Goal: Task Accomplishment & Management: Manage account settings

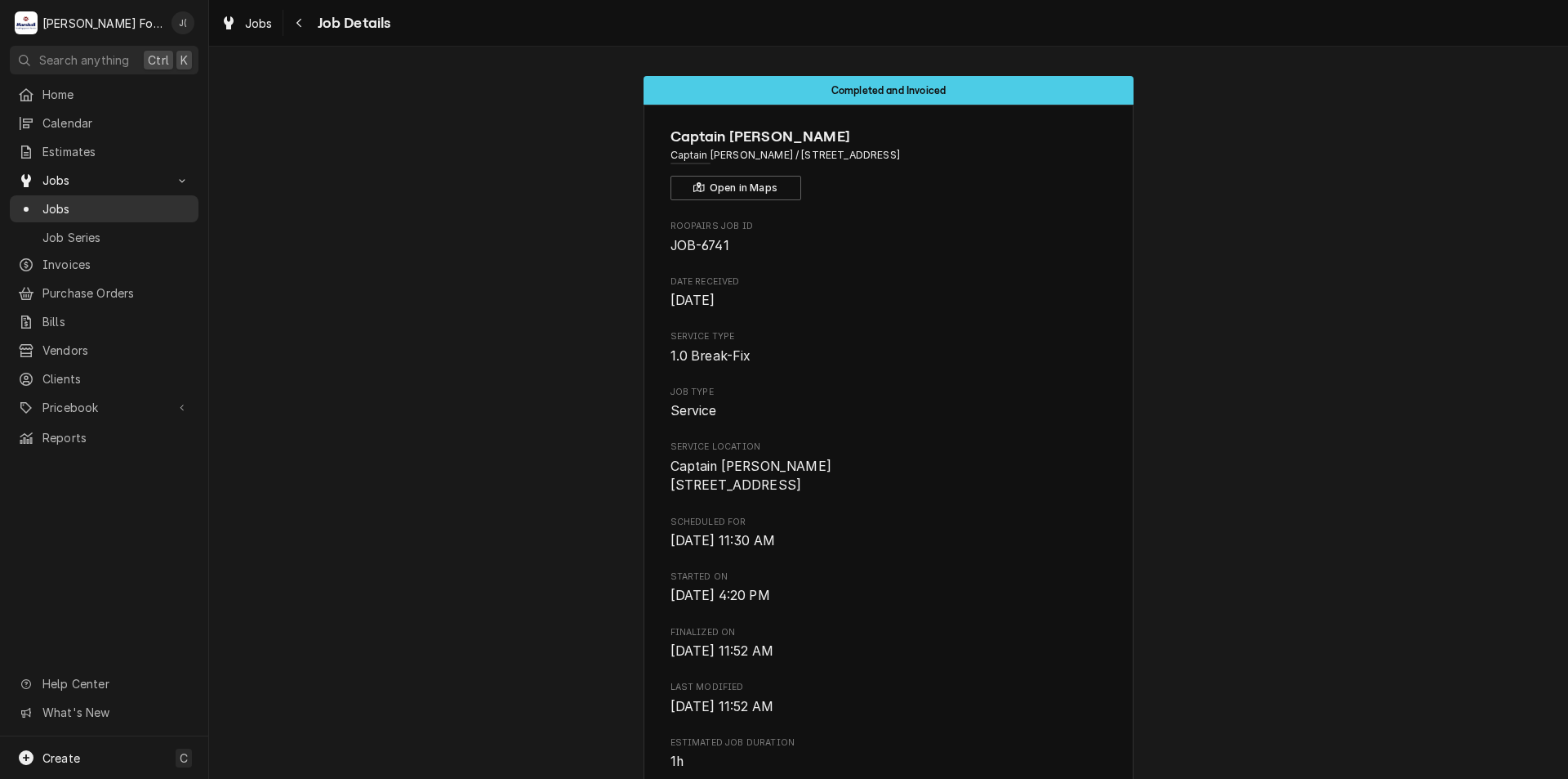
click at [43, 200] on span "Jobs" at bounding box center [116, 209] width 148 height 17
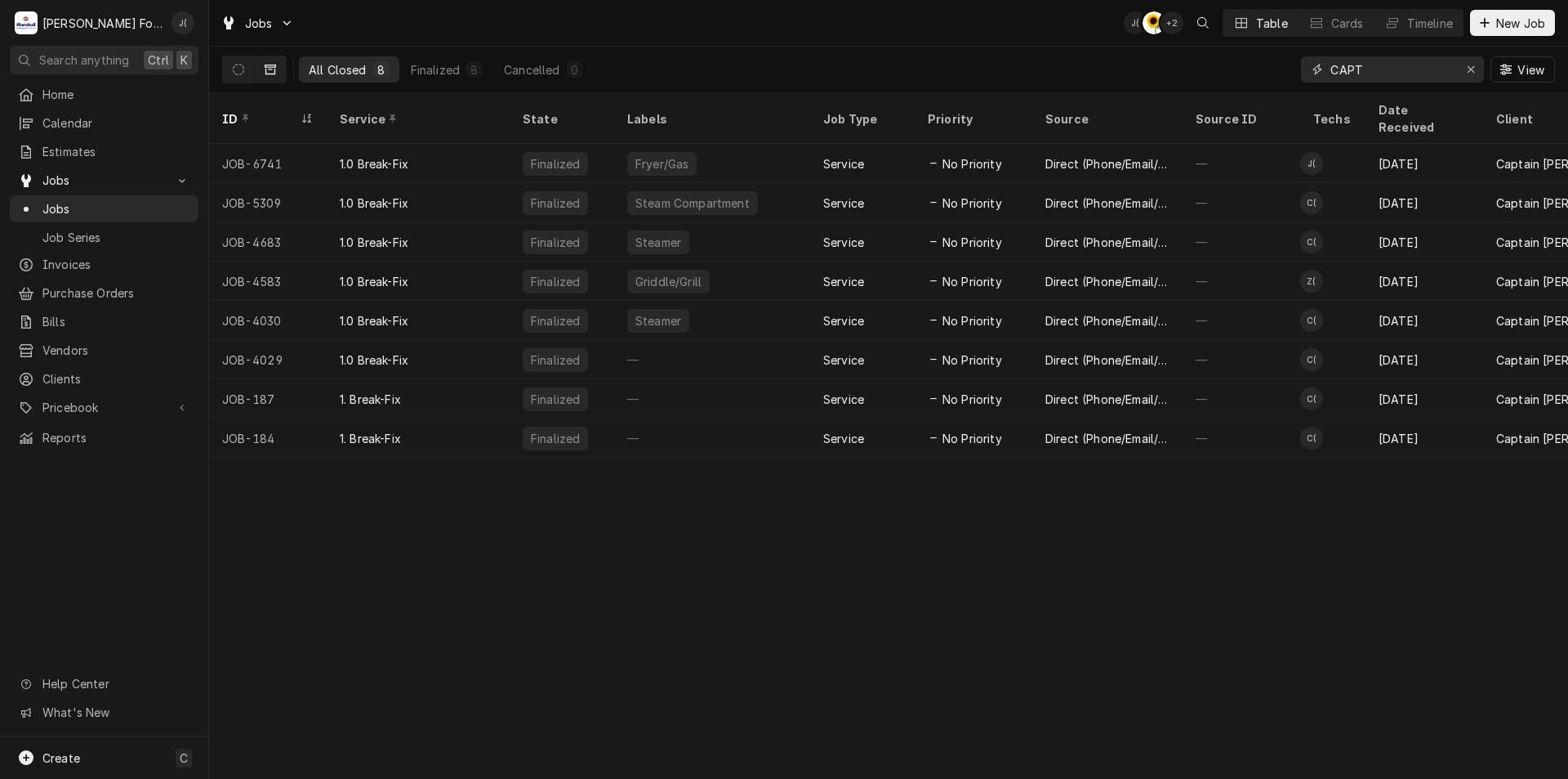
drag, startPoint x: 1371, startPoint y: 72, endPoint x: 1235, endPoint y: 86, distance: 136.7
click at [1235, 86] on div "All Closed 8 Finalized 8 Cancelled 0 CAPT View" at bounding box center [888, 70] width 1333 height 46
type input "6"
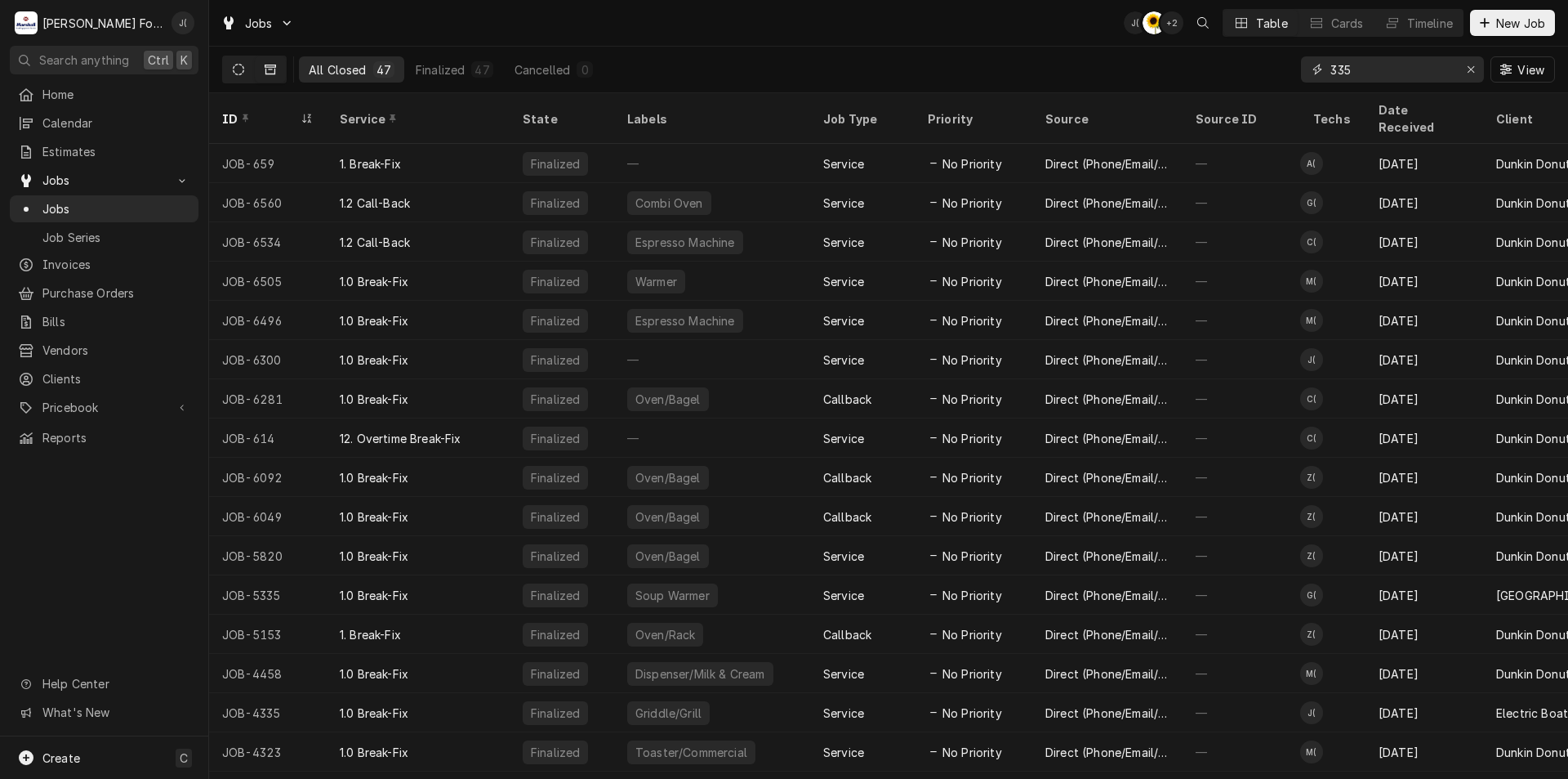
type input "335"
click at [243, 65] on icon "Dynamic Content Wrapper" at bounding box center [238, 70] width 11 height 11
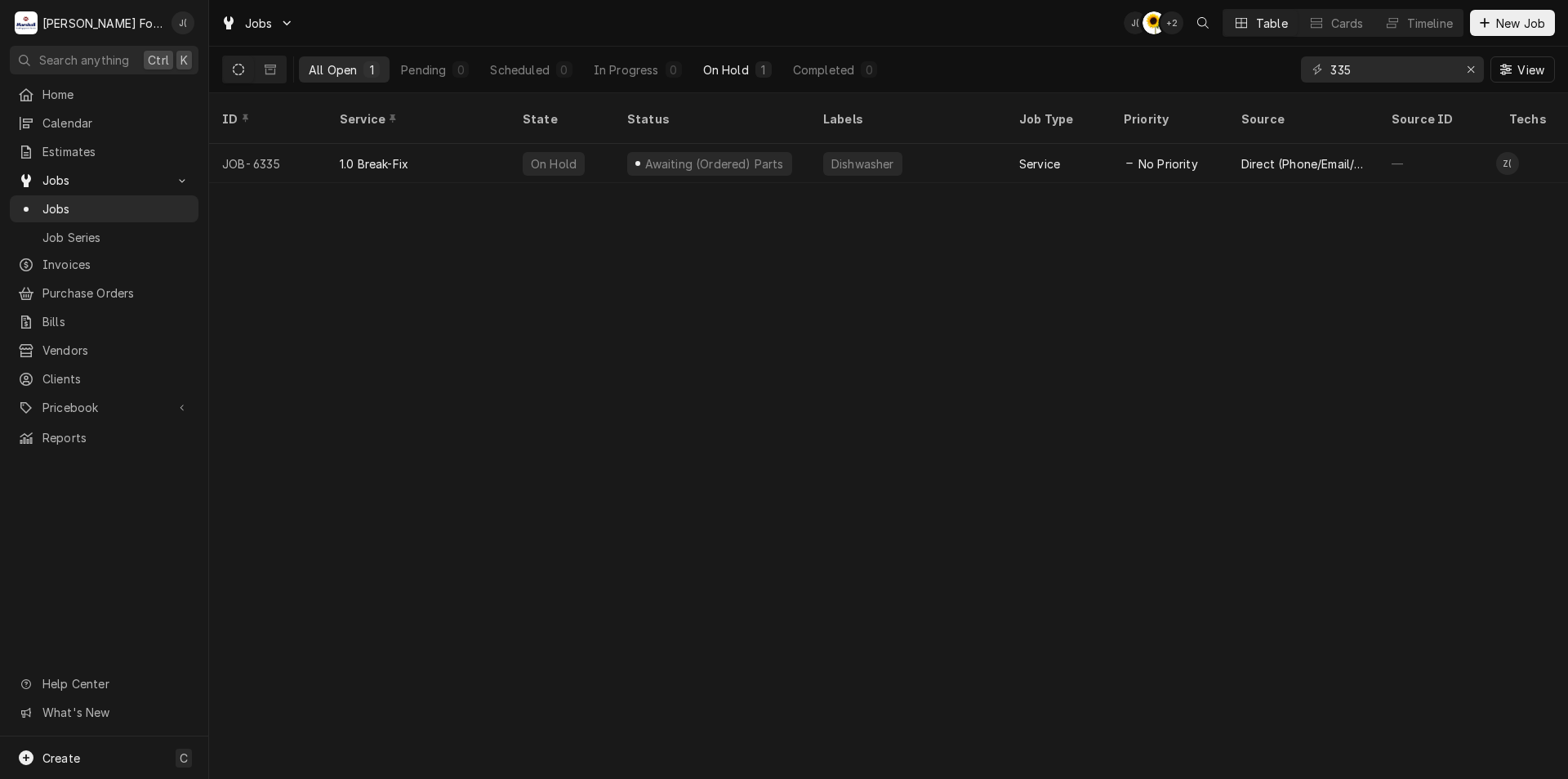
click at [712, 70] on div "On Hold" at bounding box center [726, 70] width 46 height 17
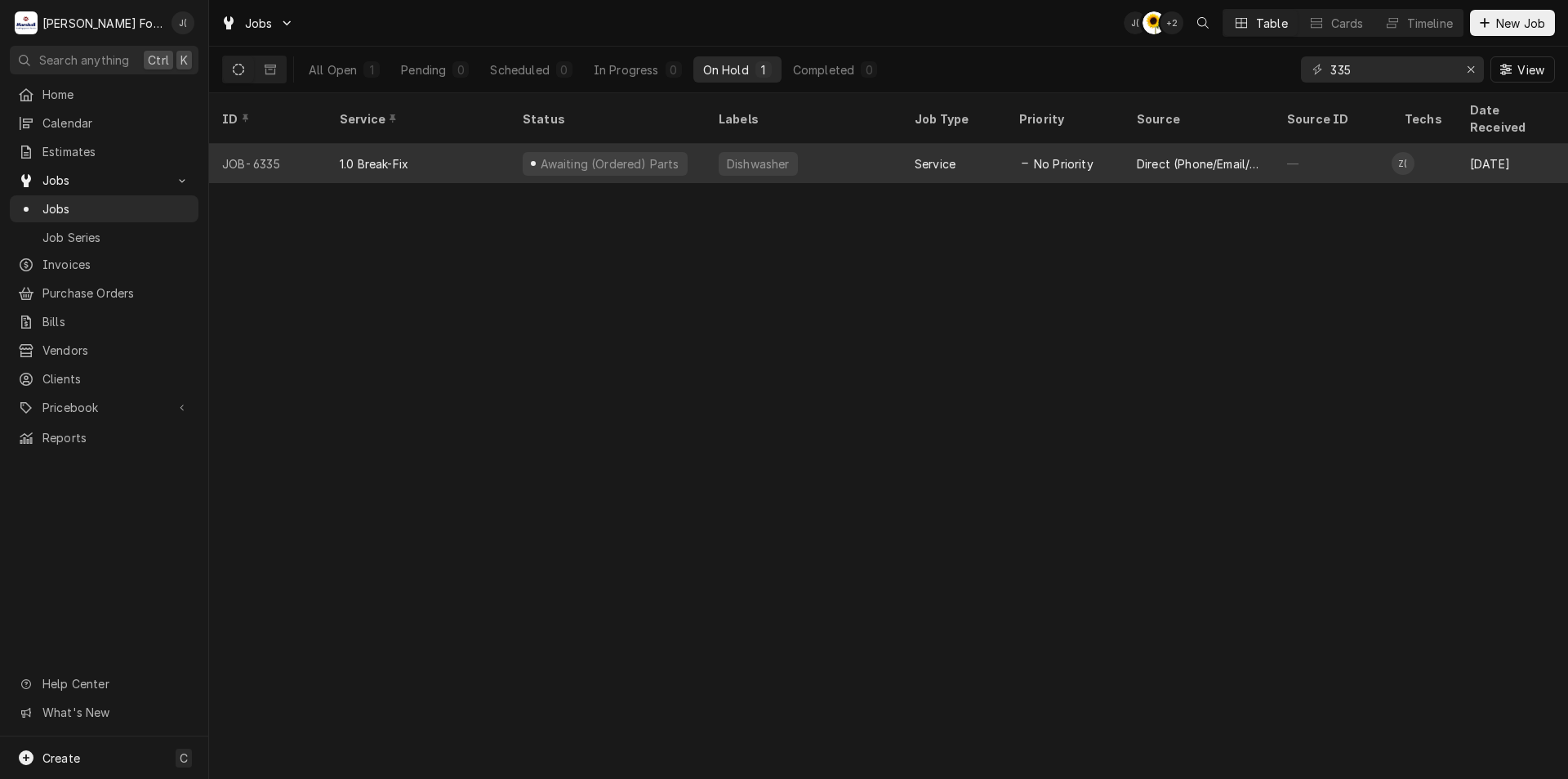
click at [697, 144] on div "Awaiting (Ordered) Parts" at bounding box center [607, 163] width 196 height 39
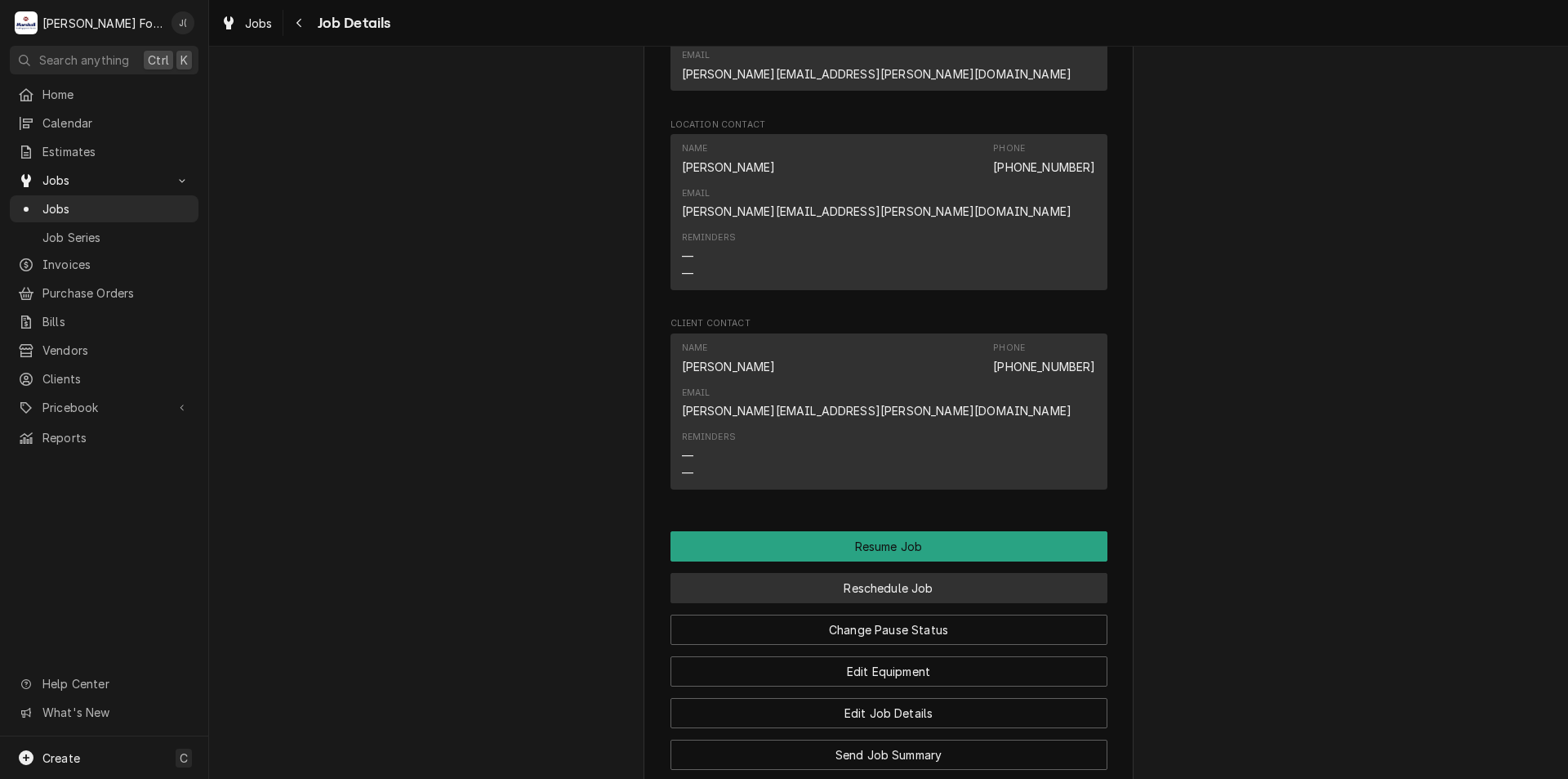
scroll to position [1798, 0]
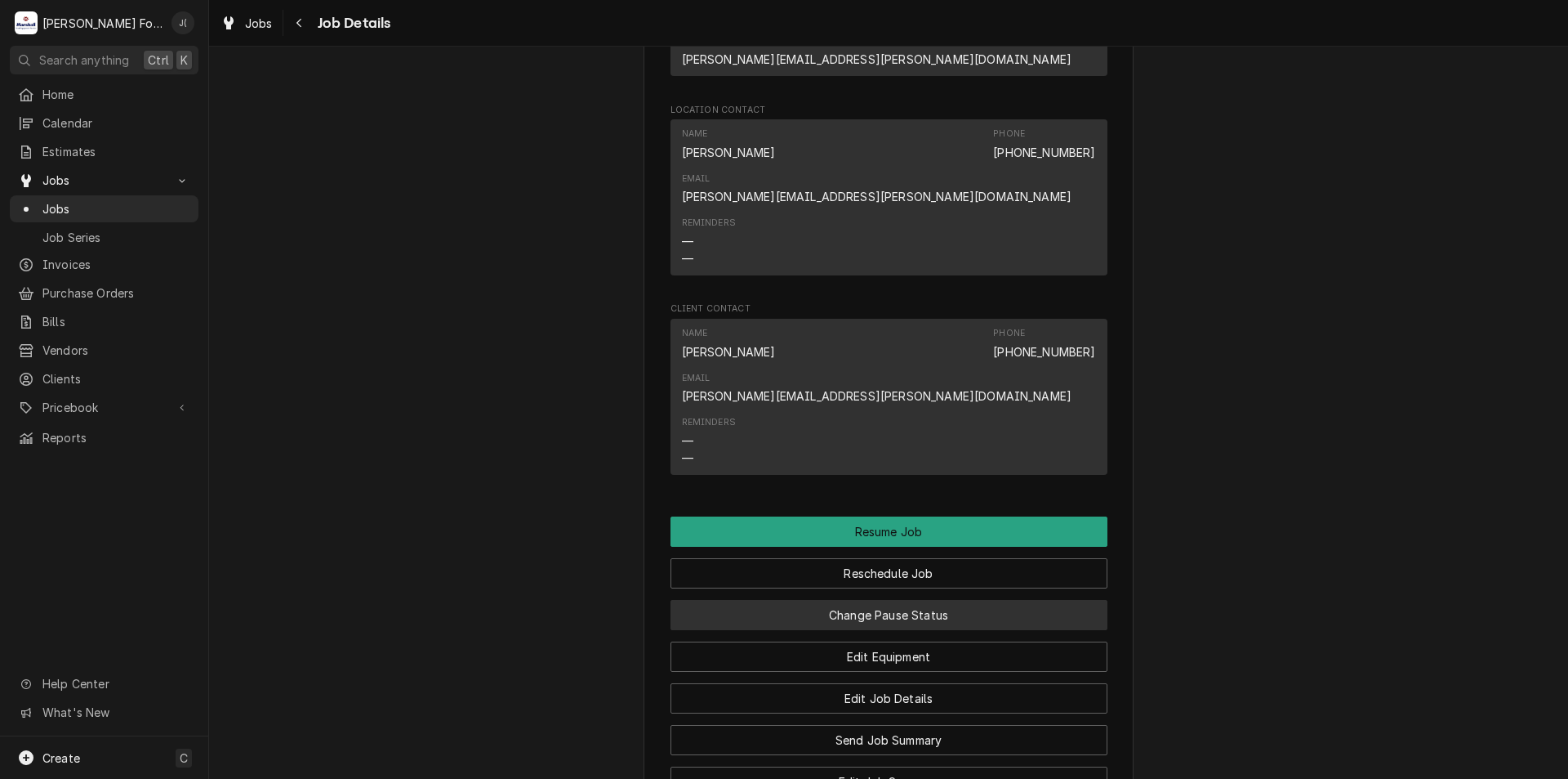
click at [861, 600] on button "Change Pause Status" at bounding box center [889, 614] width 437 height 30
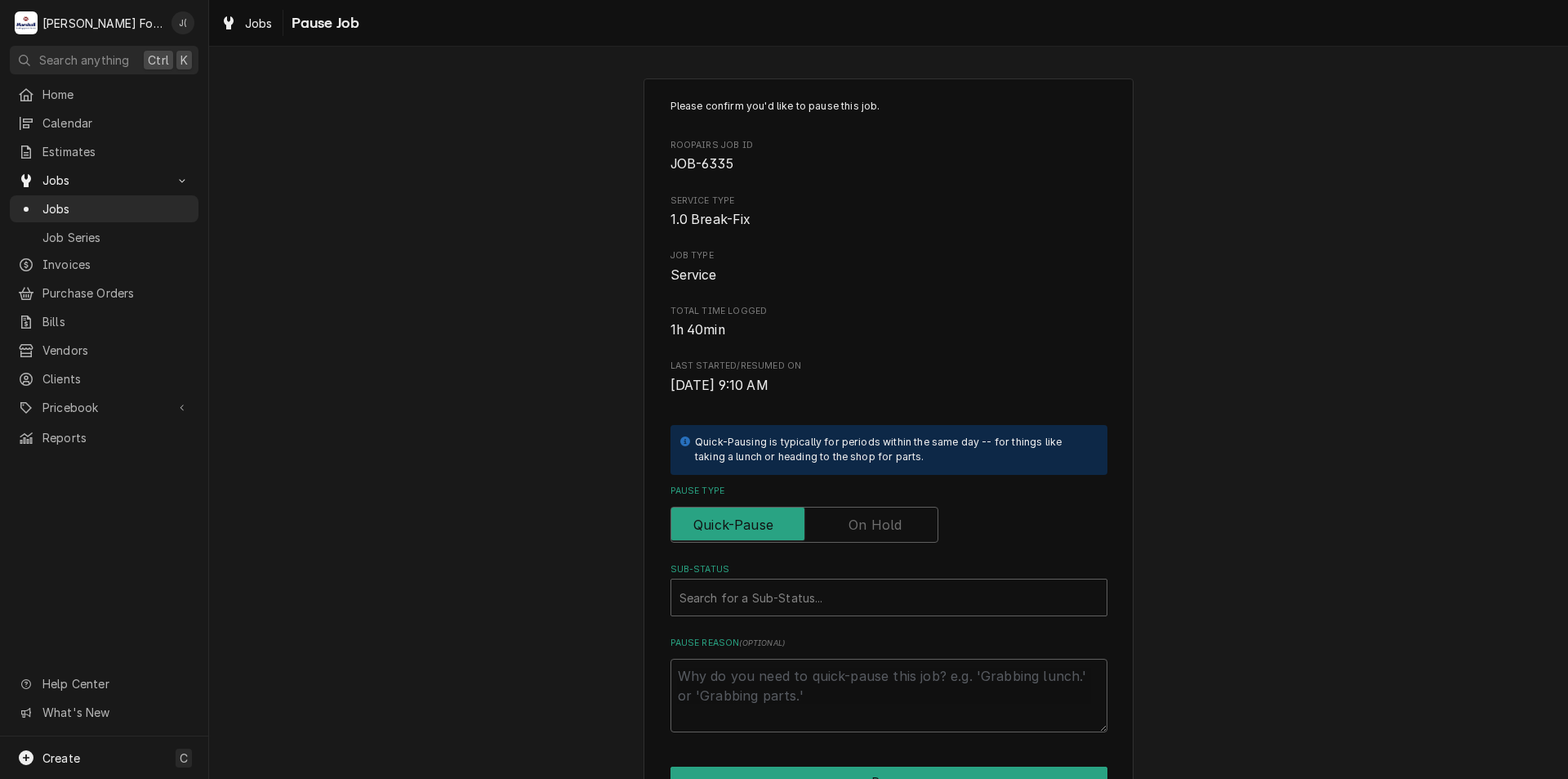
click at [857, 523] on label "Pause Type" at bounding box center [804, 524] width 268 height 36
click at [857, 523] on input "Pause Type" at bounding box center [804, 524] width 253 height 36
checkbox input "true"
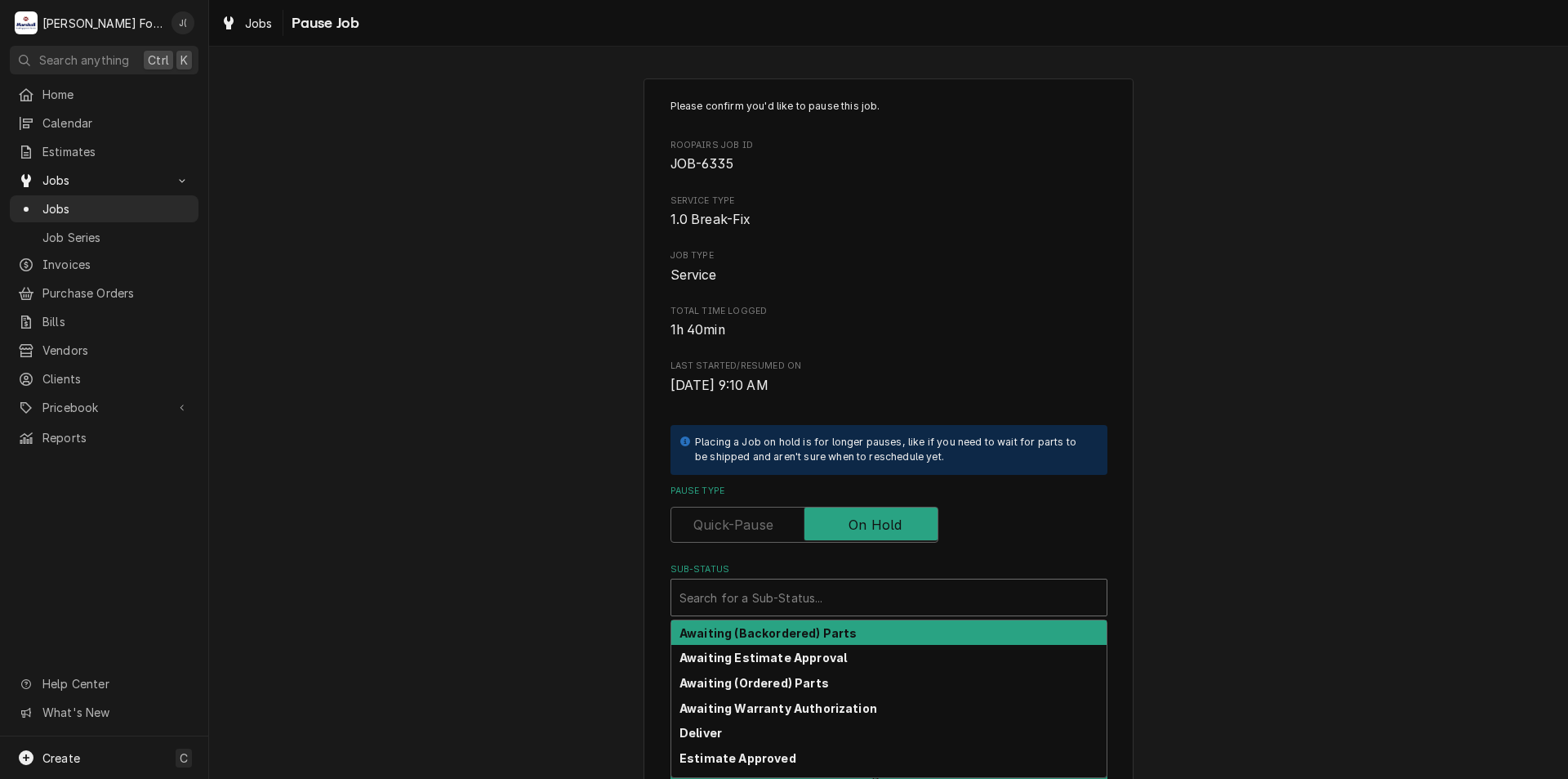
click at [830, 608] on div "Sub-Status" at bounding box center [889, 597] width 419 height 29
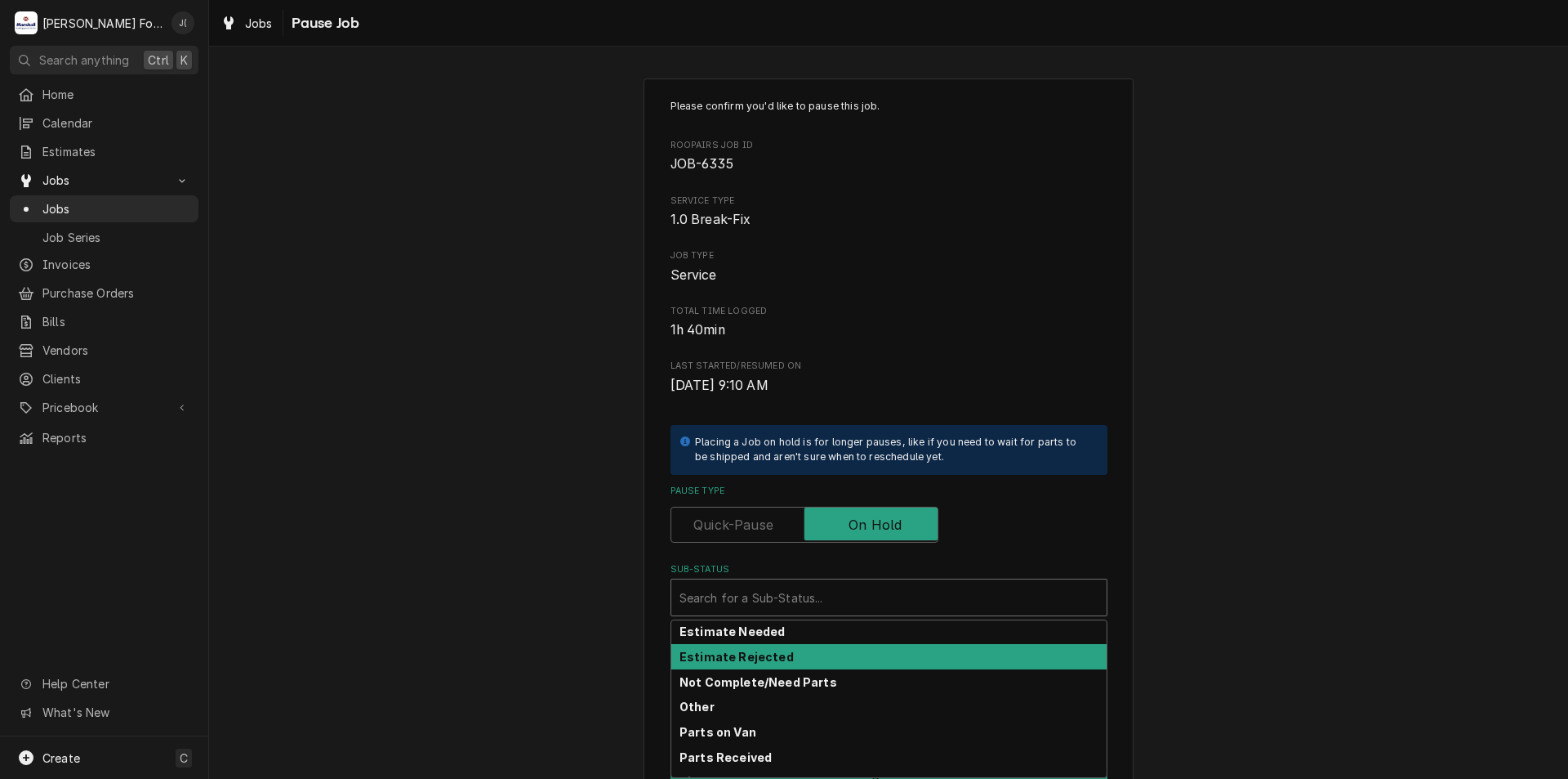
scroll to position [164, 0]
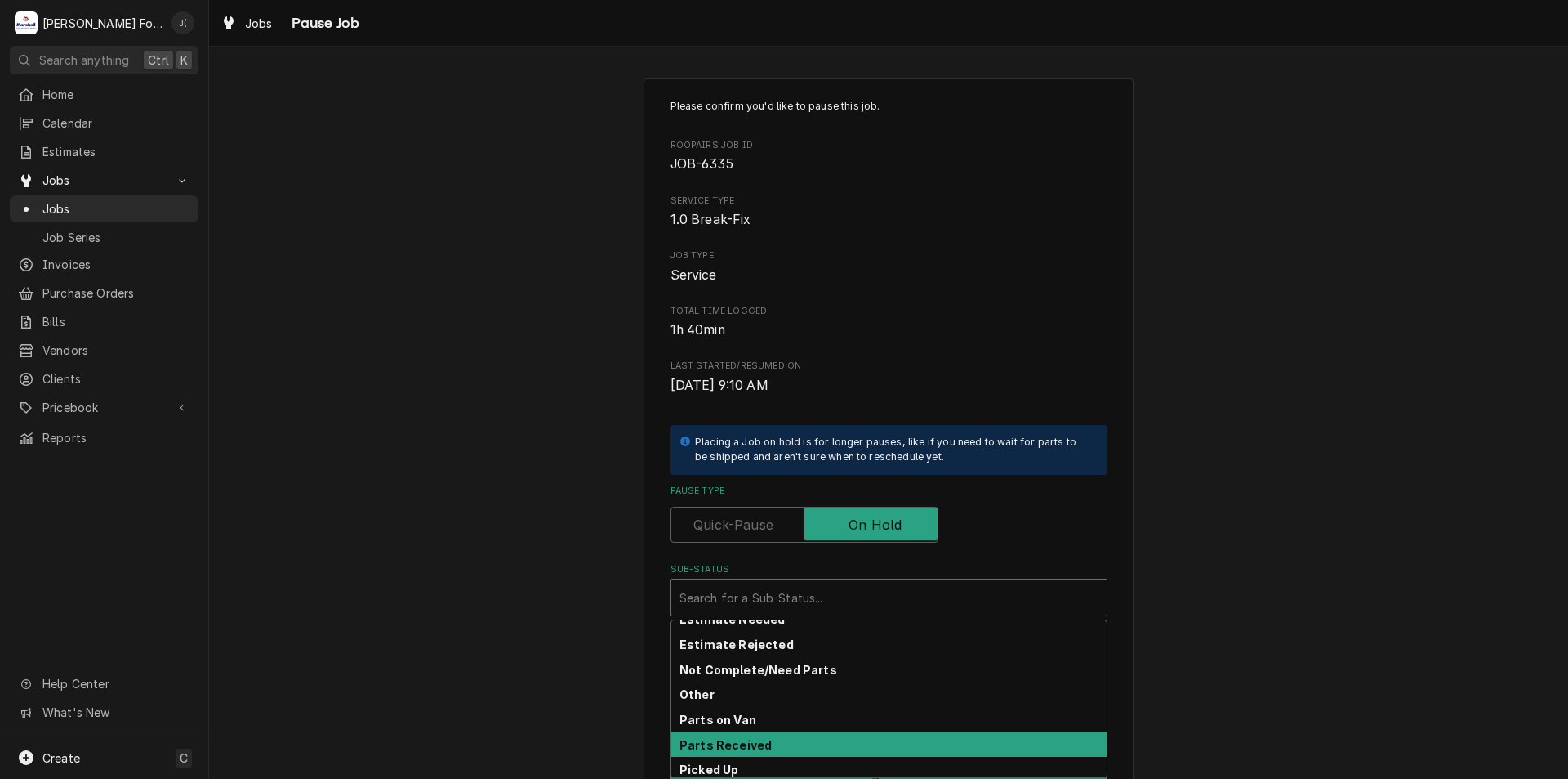
click at [741, 750] on strong "Parts Received" at bounding box center [725, 744] width 92 height 14
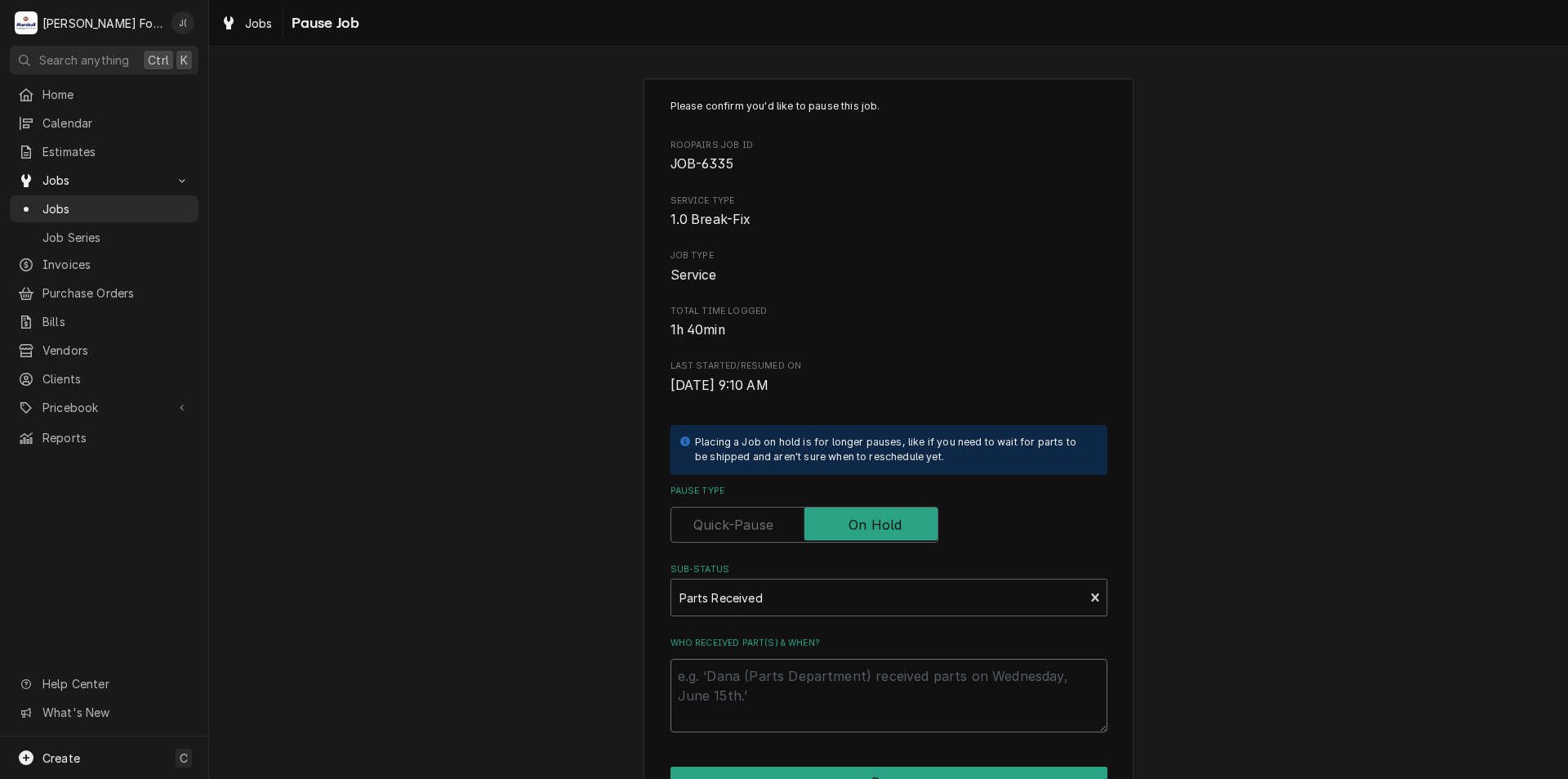
click at [768, 674] on textarea "Who received part(s) & when?" at bounding box center [889, 696] width 437 height 73
type textarea "x"
type textarea "8"
type textarea "x"
type textarea "8/"
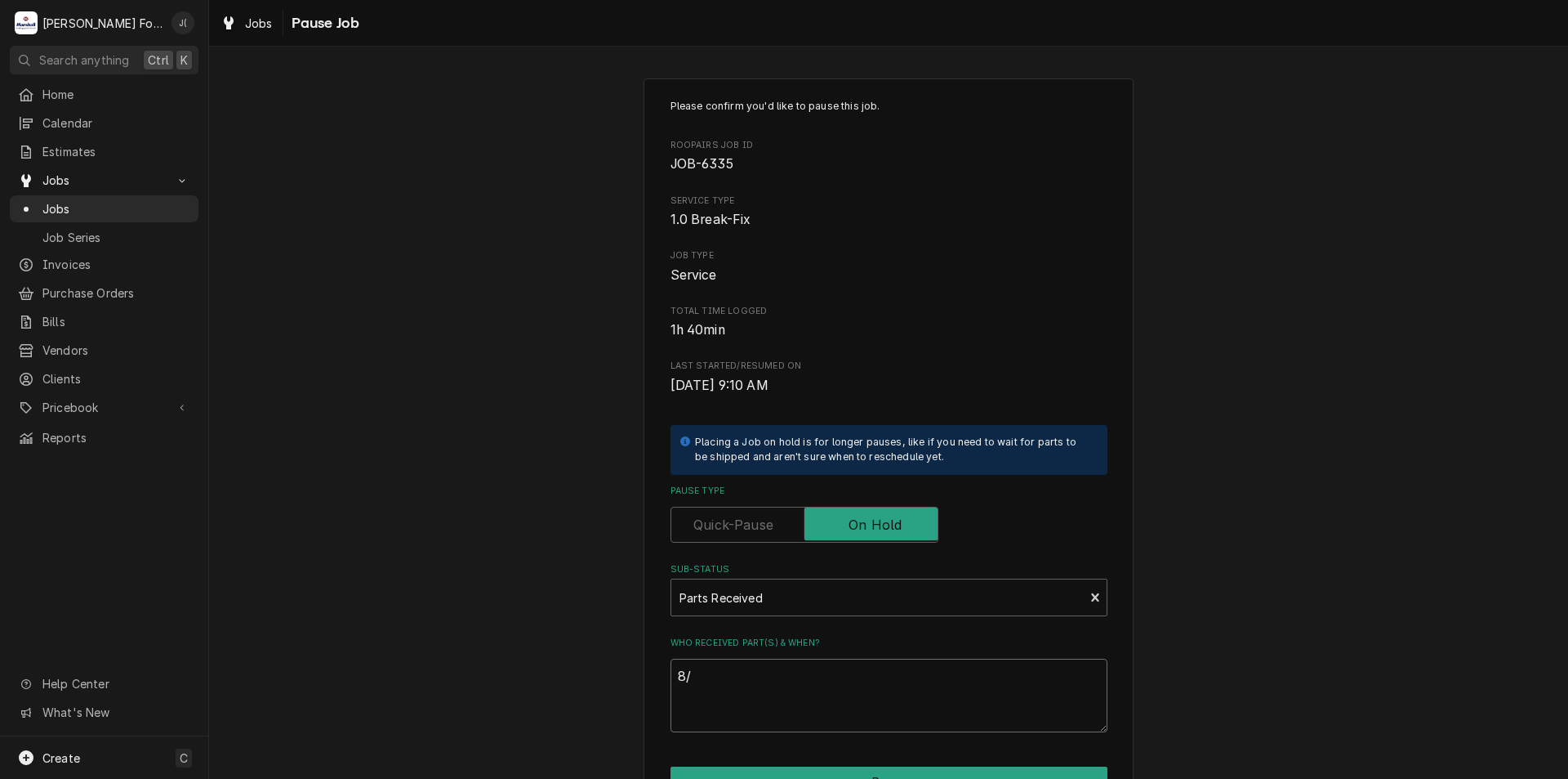
type textarea "x"
type textarea "8/2"
type textarea "x"
type textarea "8/22"
type textarea "x"
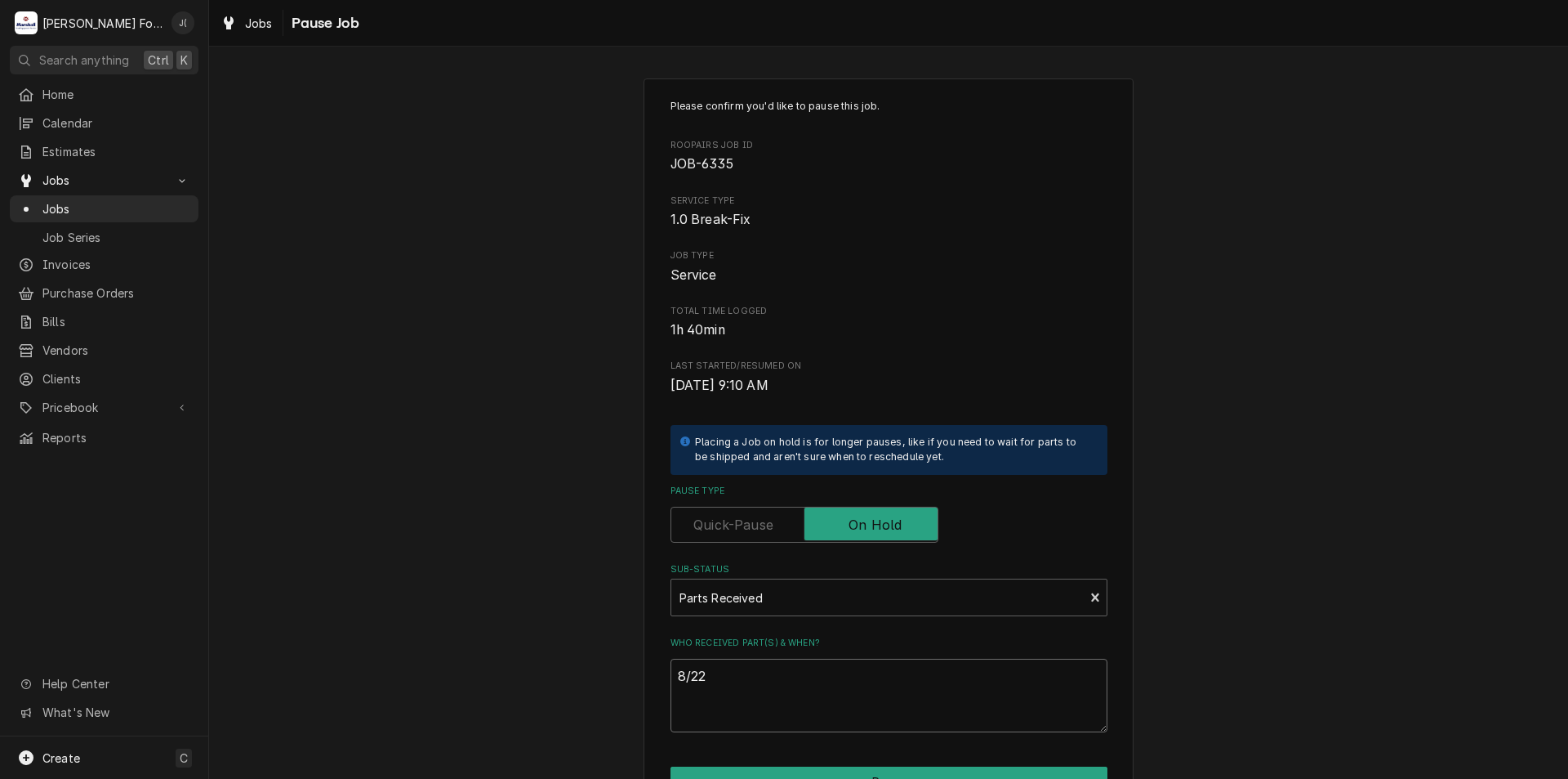
type textarea "8/22/"
type textarea "x"
type textarea "8/22/2"
type textarea "x"
type textarea "8/22/20"
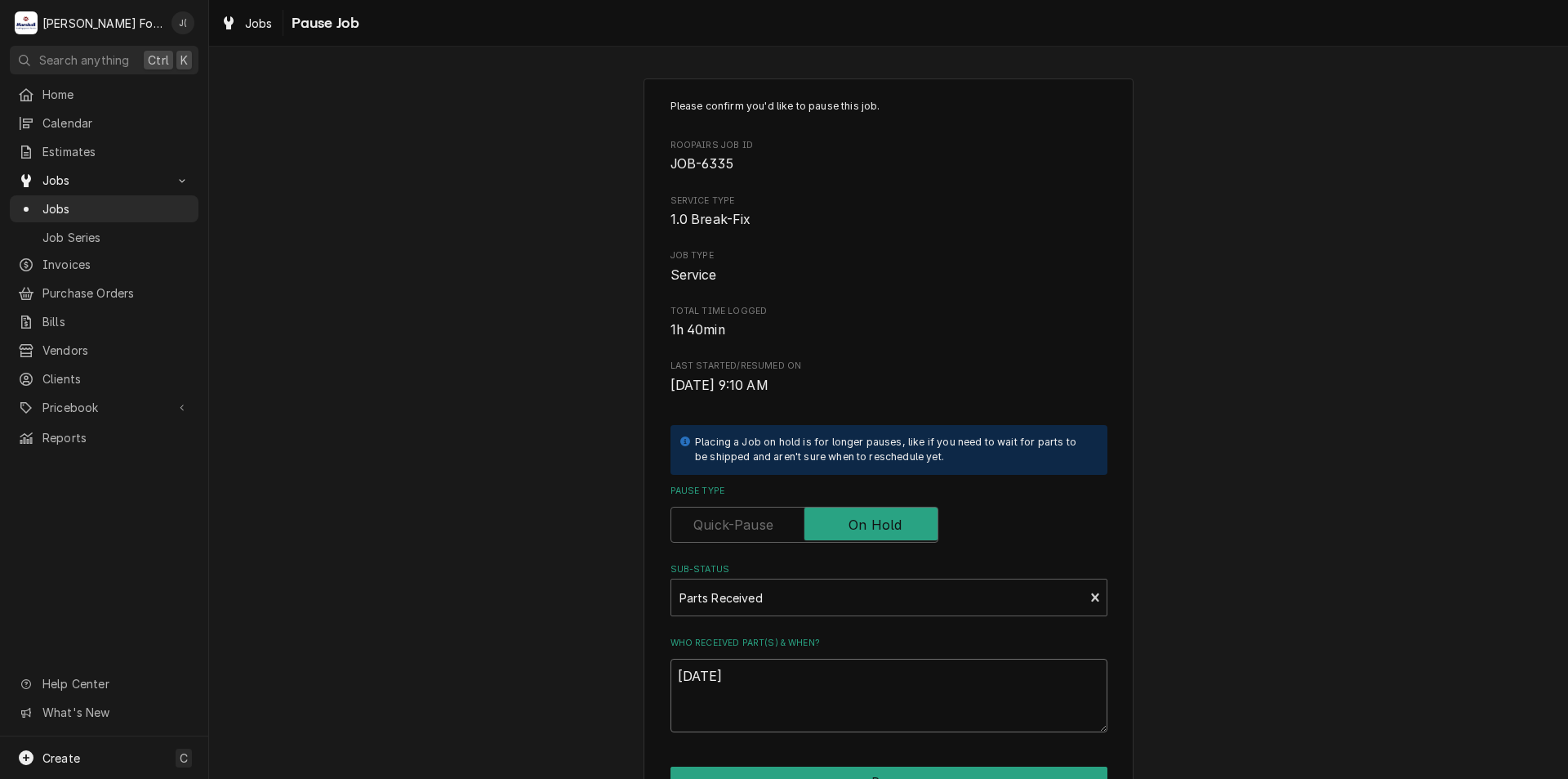
type textarea "x"
type textarea "8/22/202"
type textarea "x"
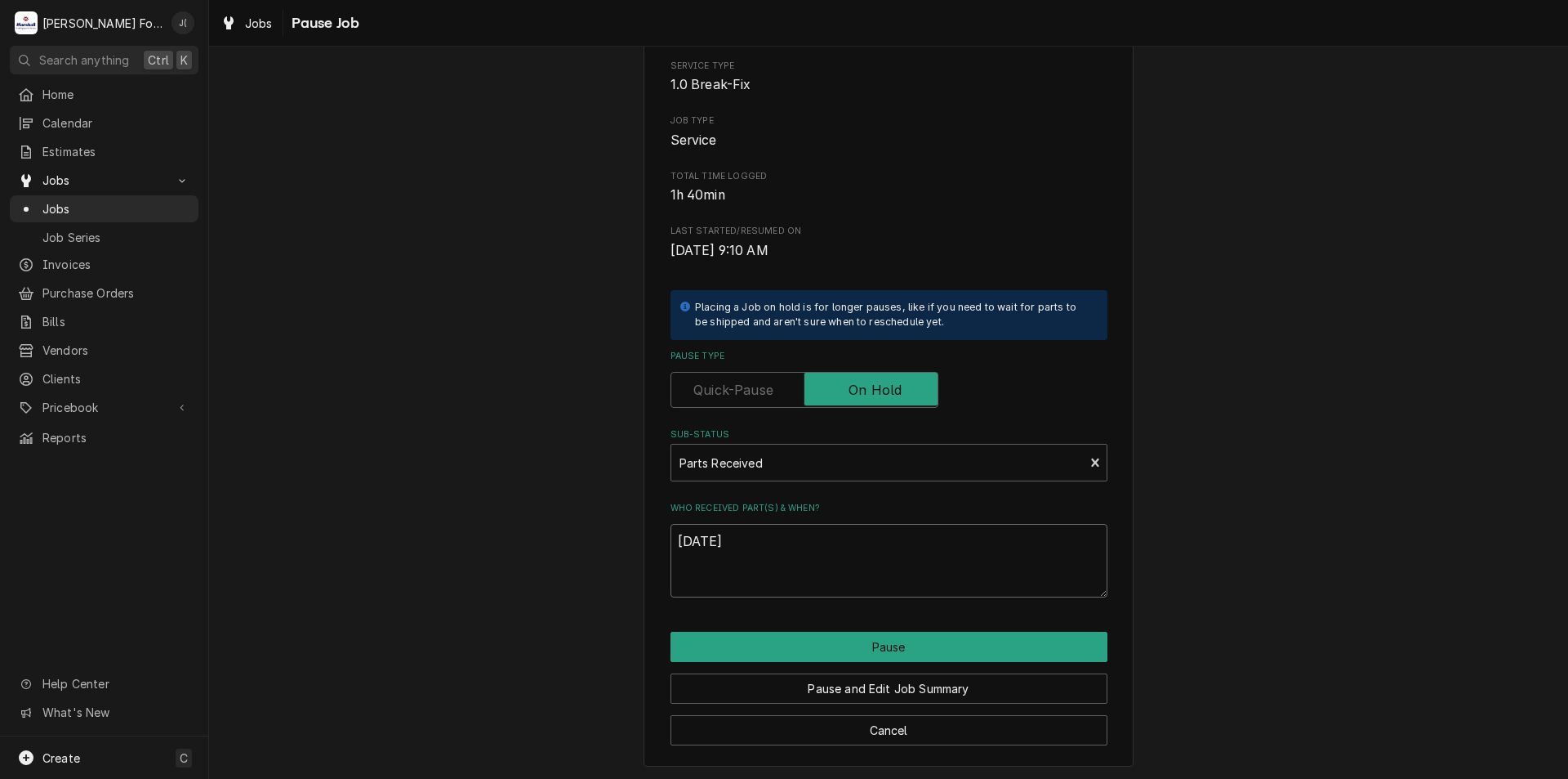
scroll to position [136, 0]
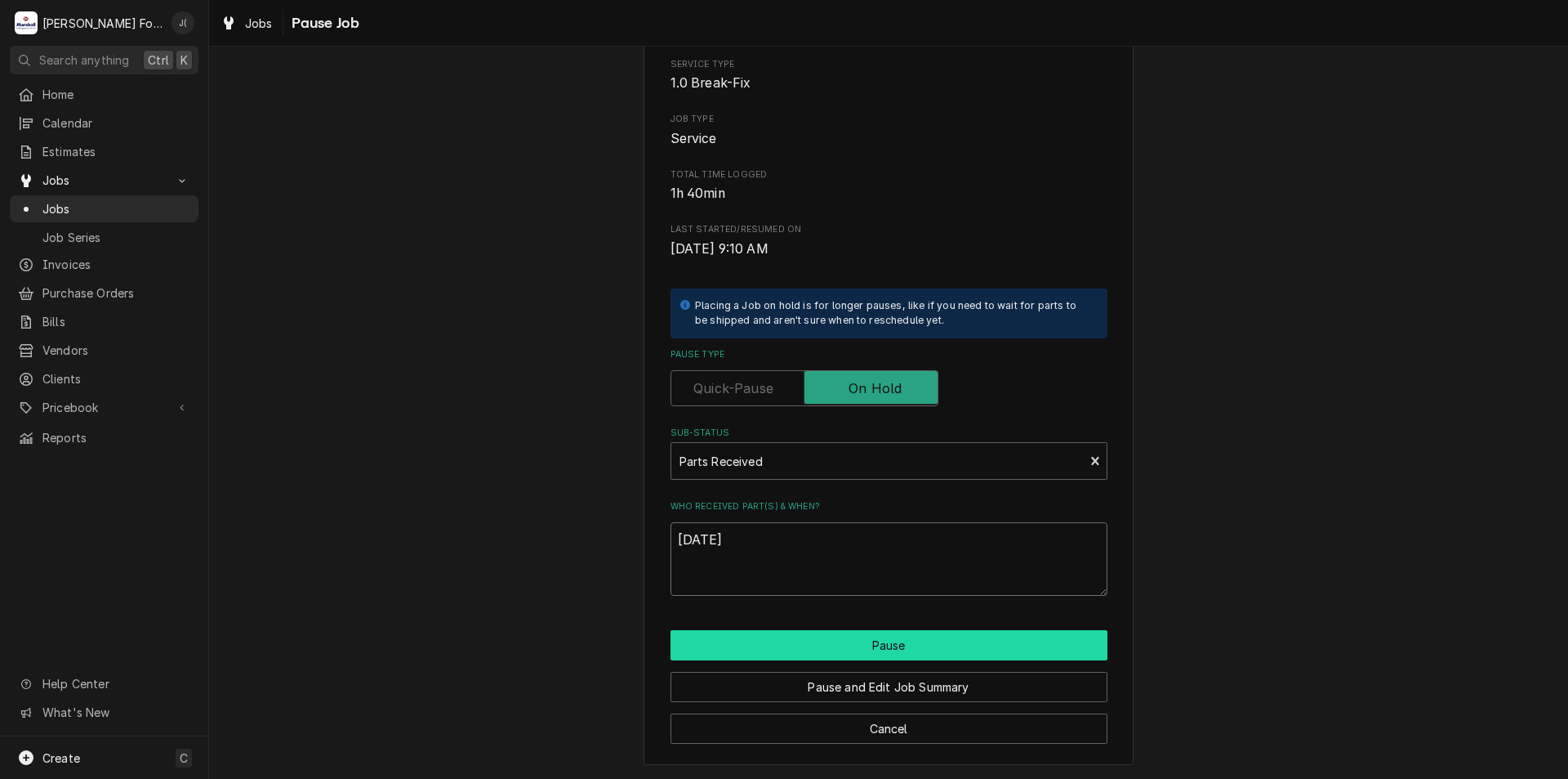
type textarea "8/22/2025"
click at [880, 652] on button "Pause" at bounding box center [889, 644] width 437 height 30
type textarea "x"
